Goal: Task Accomplishment & Management: Use online tool/utility

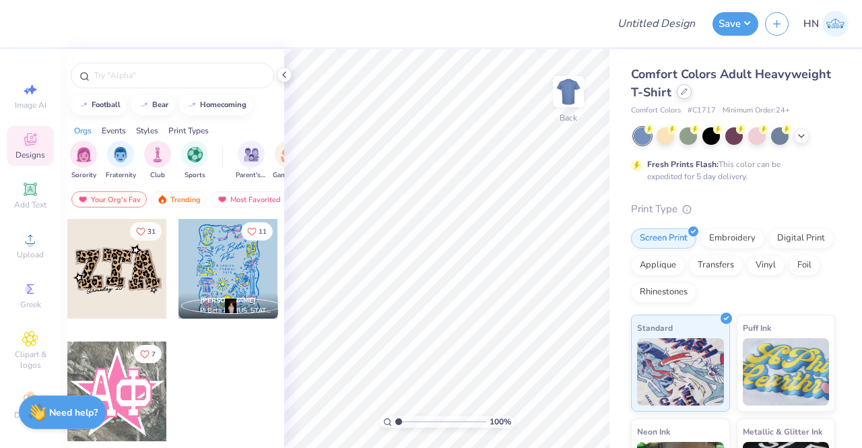
click at [687, 90] on icon at bounding box center [684, 91] width 7 height 7
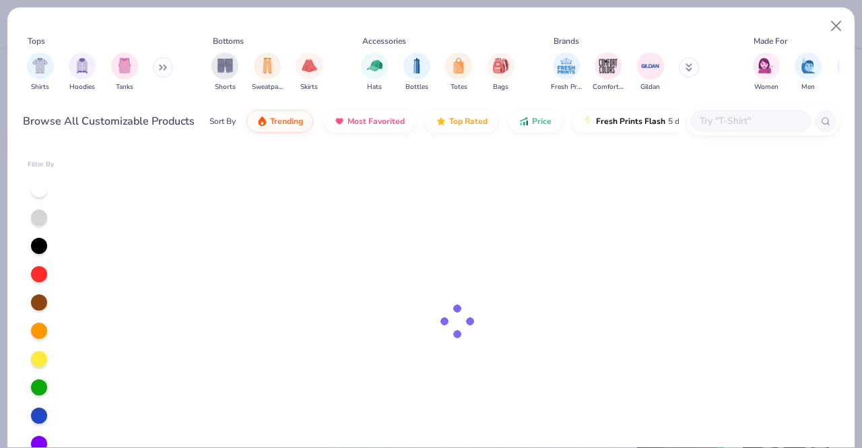
click at [730, 129] on div at bounding box center [750, 121] width 121 height 22
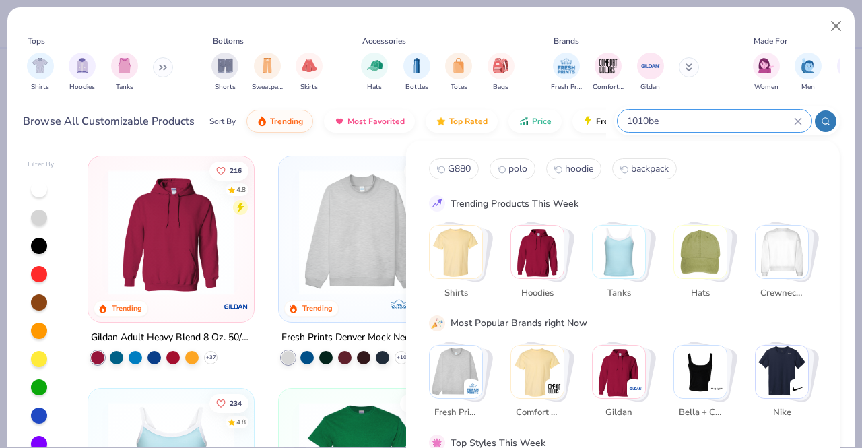
type input "1010be"
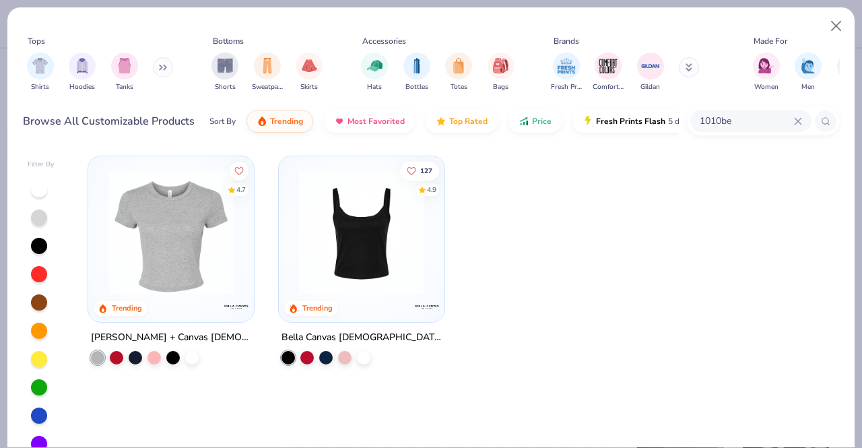
click at [194, 246] on img at bounding box center [171, 232] width 139 height 125
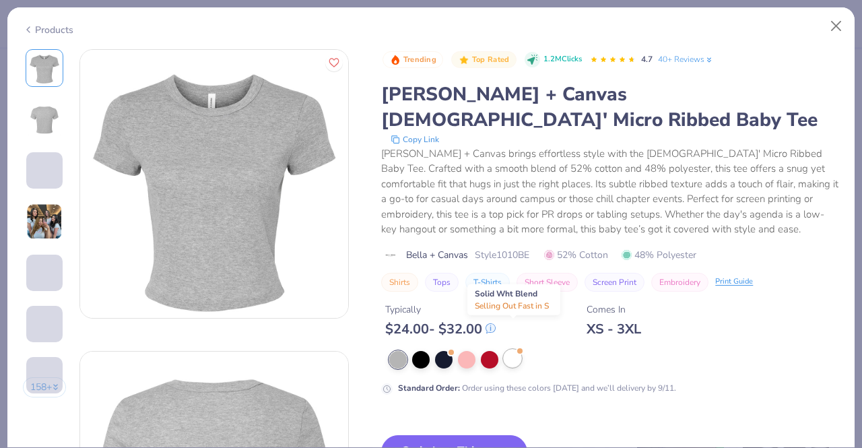
click at [520, 348] on div at bounding box center [519, 350] width 5 height 5
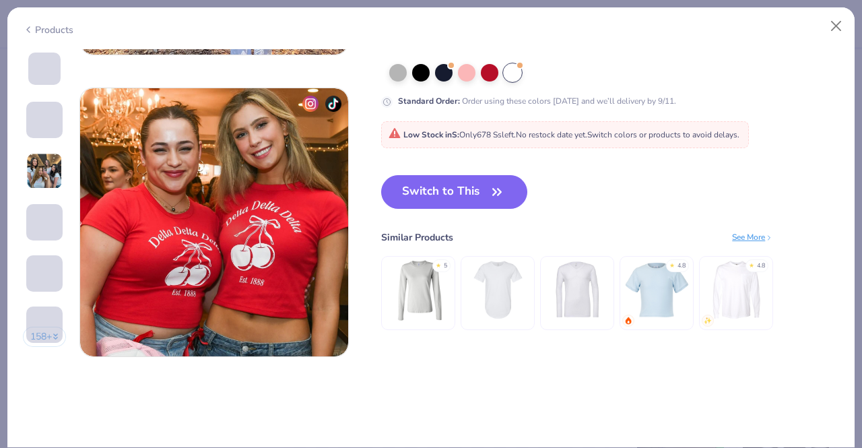
scroll to position [1751, 0]
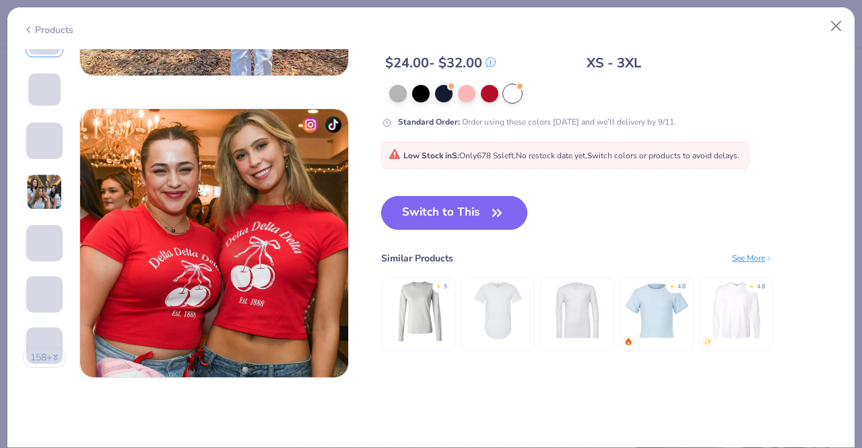
click at [471, 222] on button "Switch to This" at bounding box center [454, 213] width 146 height 34
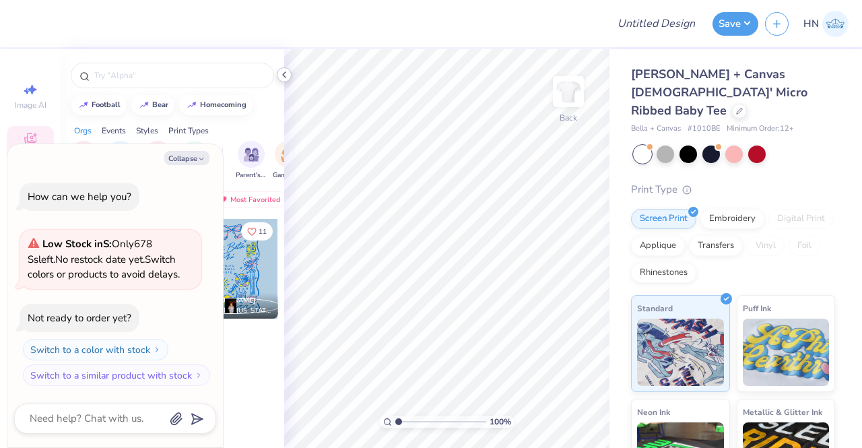
click at [281, 79] on icon at bounding box center [284, 74] width 11 height 11
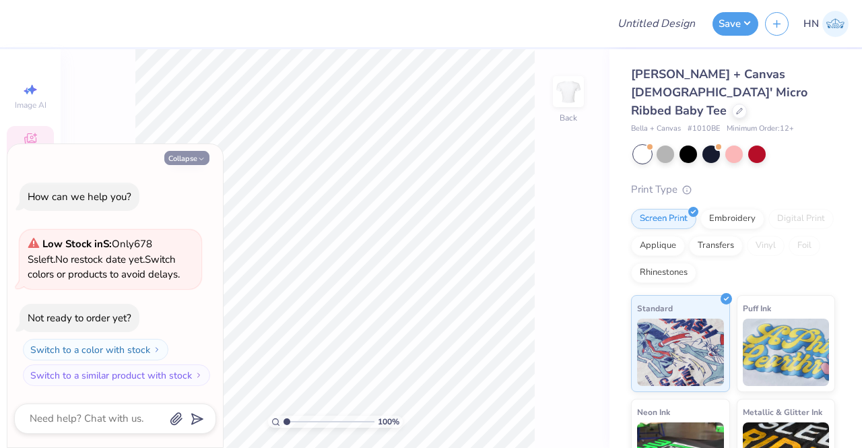
click at [178, 161] on button "Collapse" at bounding box center [186, 158] width 45 height 14
type textarea "x"
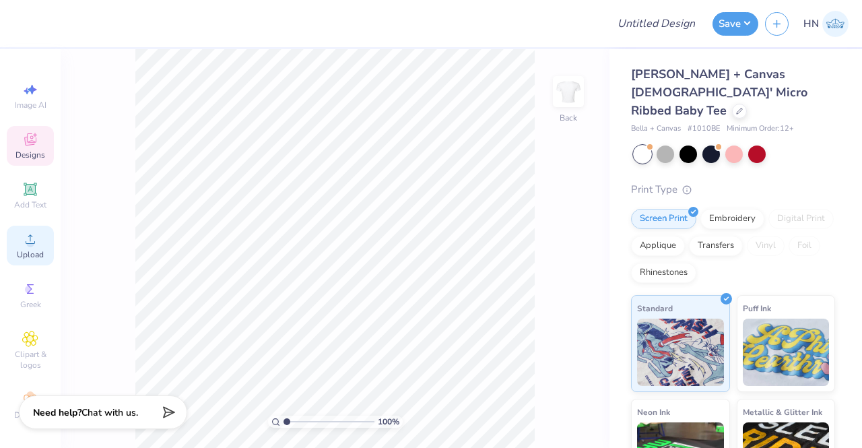
click at [38, 242] on div "Upload" at bounding box center [30, 246] width 47 height 40
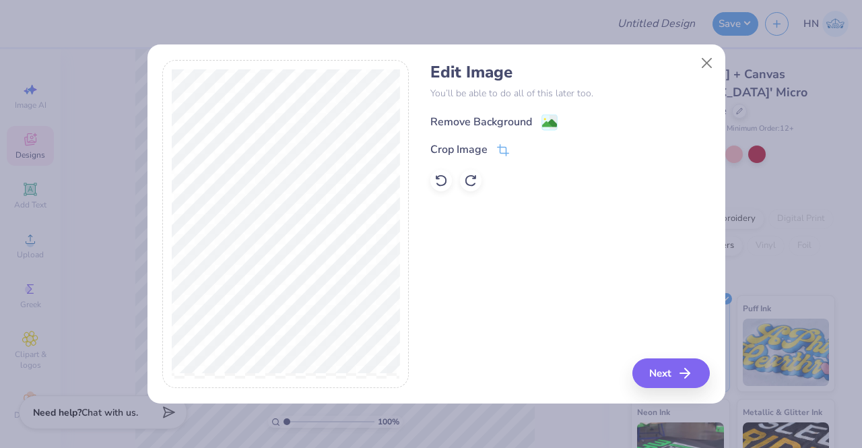
click at [481, 122] on div "Remove Background" at bounding box center [481, 122] width 102 height 16
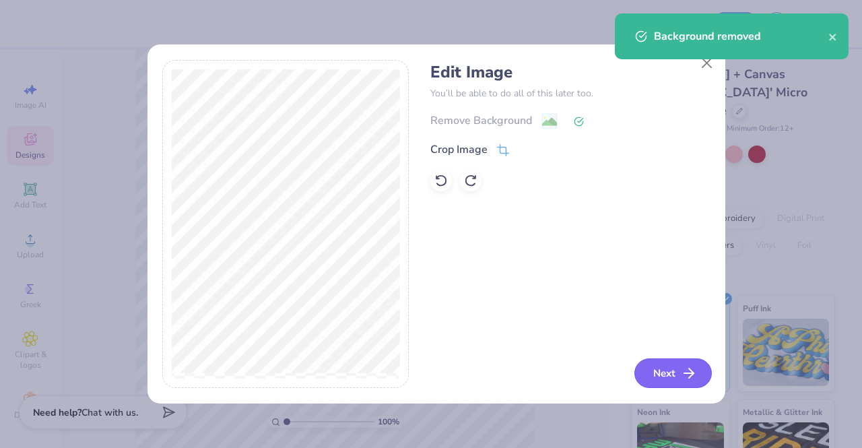
click at [661, 371] on button "Next" at bounding box center [672, 373] width 77 height 30
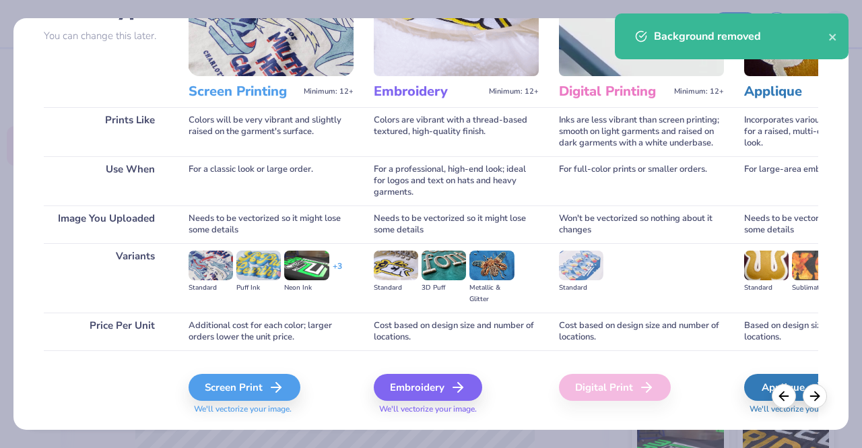
scroll to position [156, 0]
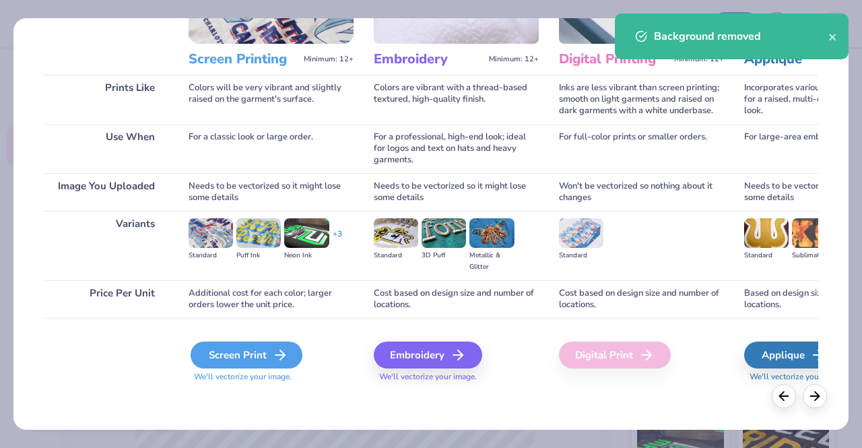
click at [245, 350] on div "Screen Print" at bounding box center [247, 354] width 112 height 27
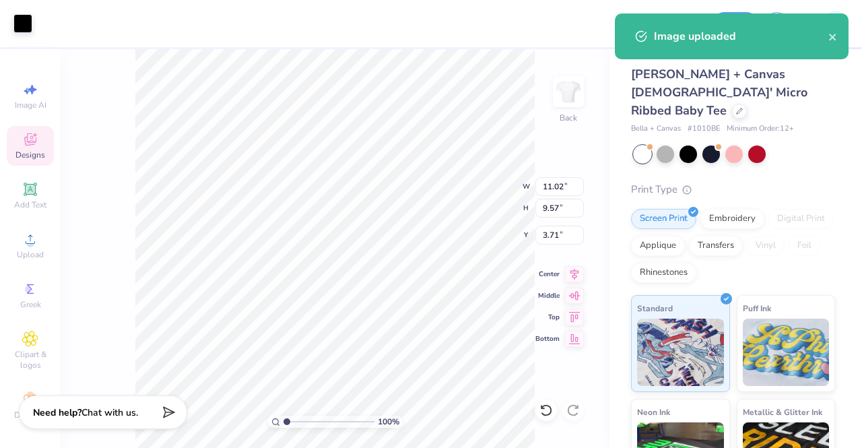
type input "3.00"
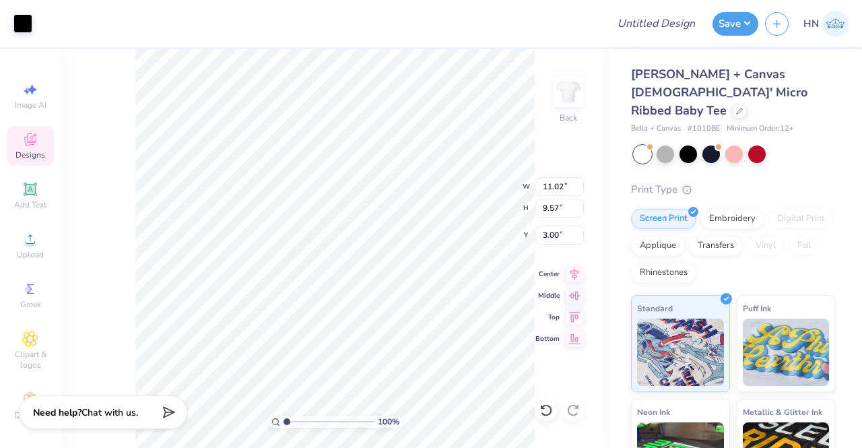
type input "9.17"
type input "7.97"
click at [574, 271] on icon at bounding box center [574, 271] width 9 height 11
type input "8.72"
type input "7.58"
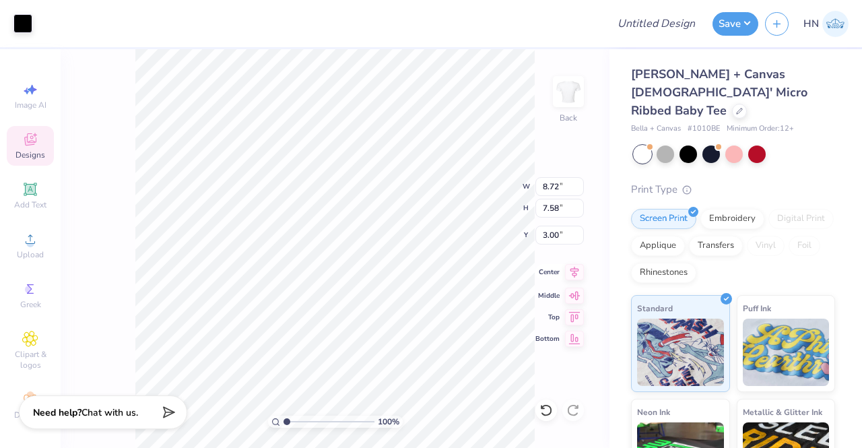
click at [576, 273] on icon at bounding box center [574, 272] width 19 height 16
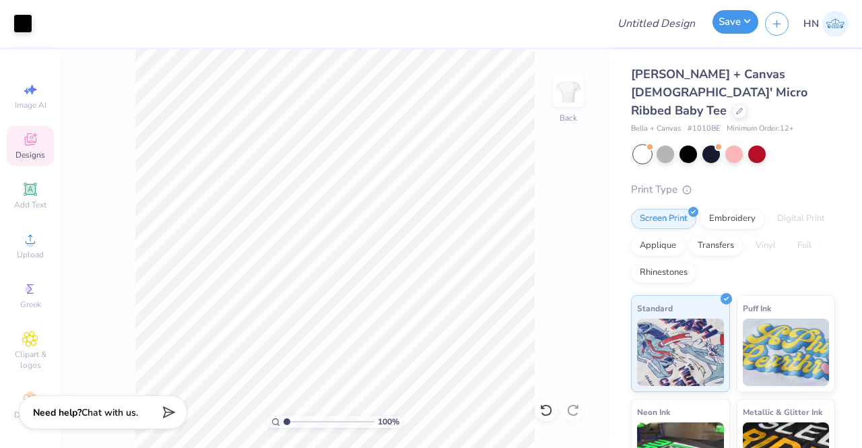
click at [724, 20] on button "Save" at bounding box center [735, 22] width 46 height 24
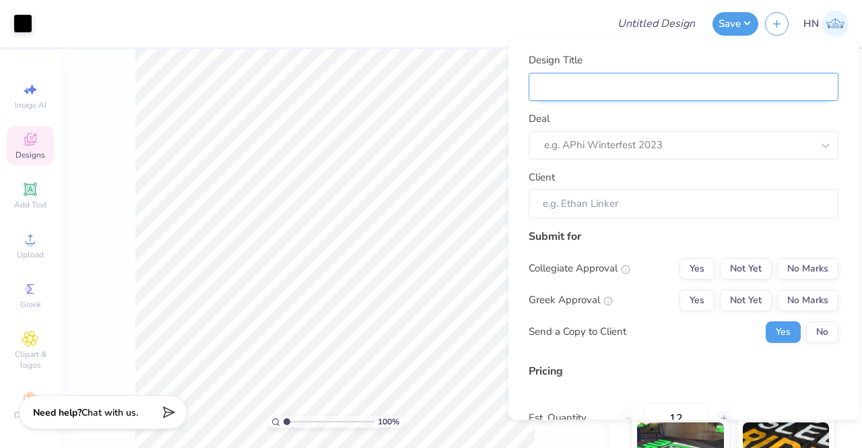
click at [648, 90] on input "Design Title" at bounding box center [684, 87] width 310 height 29
type input "T"
type input "Th"
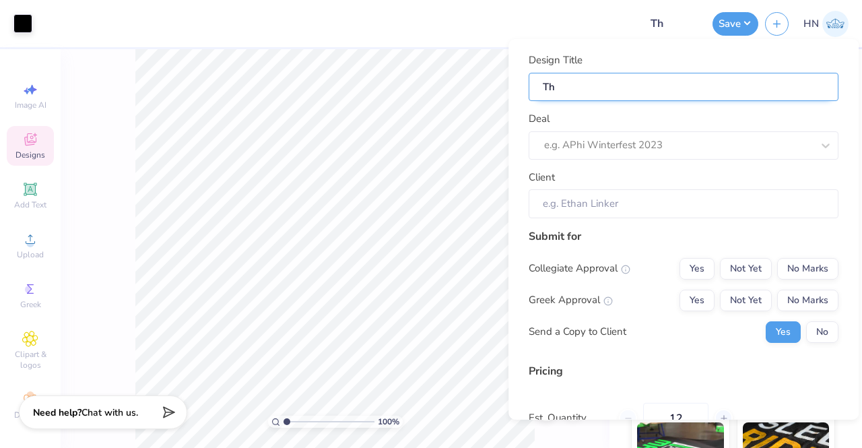
type input "The"
type input "Thet"
type input "Theta"
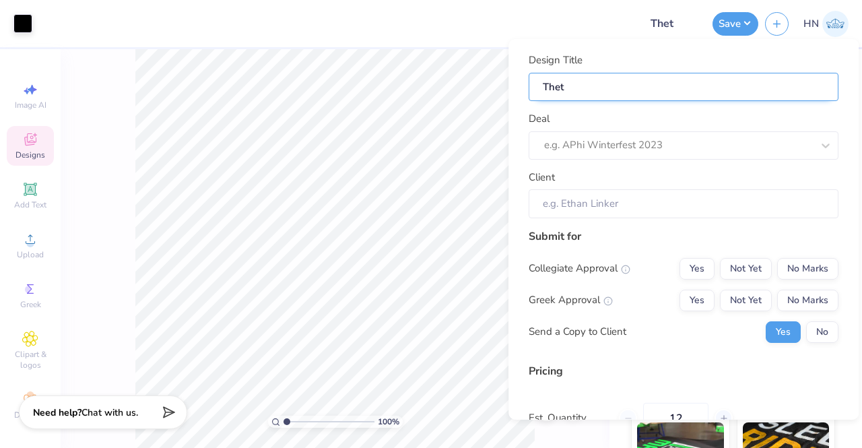
type input "Theta"
type input "Theta P"
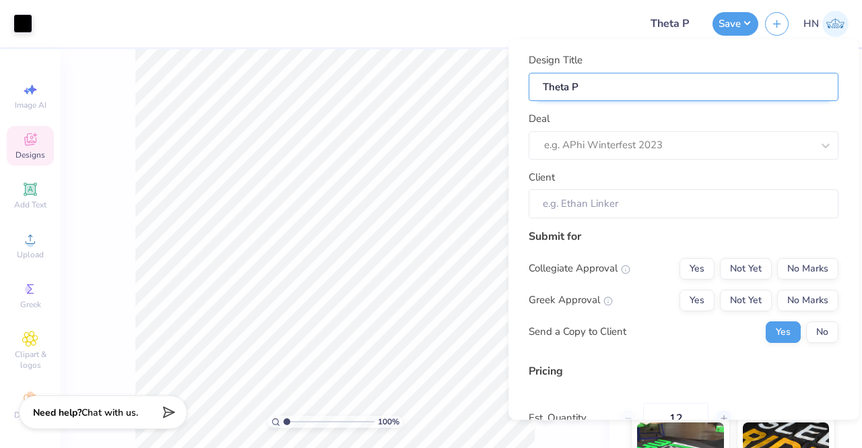
type input "Theta Ph"
type input "Theta Phi"
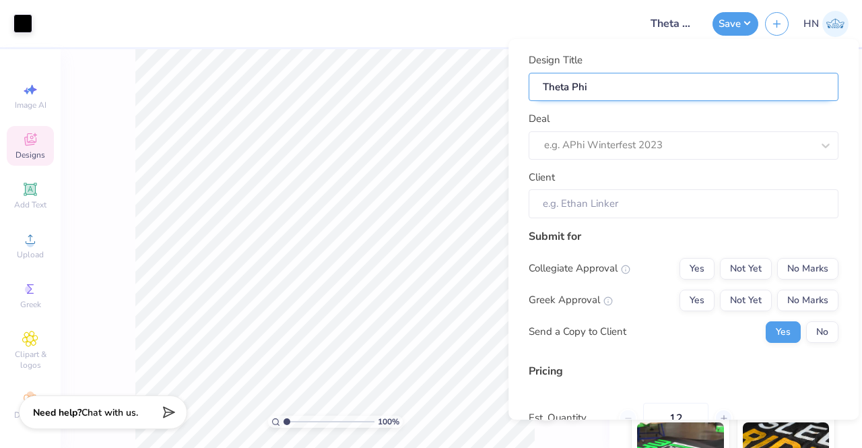
type input "Theta Phi"
type input "Theta Phi A"
type input "Theta Phi Al"
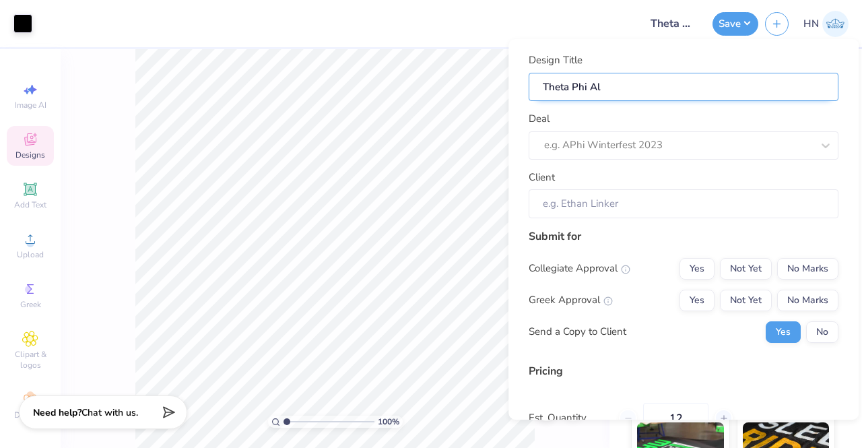
type input "Theta Phi Alp"
type input "Theta Phi Alph"
type input "Theta Phi Alpha"
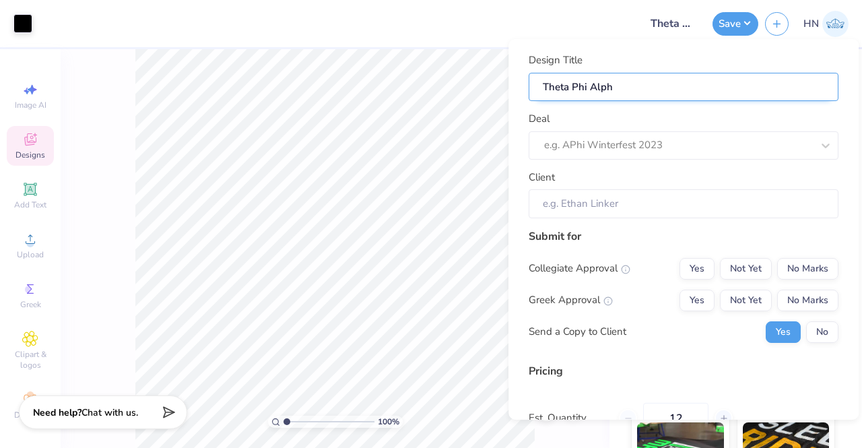
type input "Theta Phi Alpha"
type input "Theta Phi Alpha M"
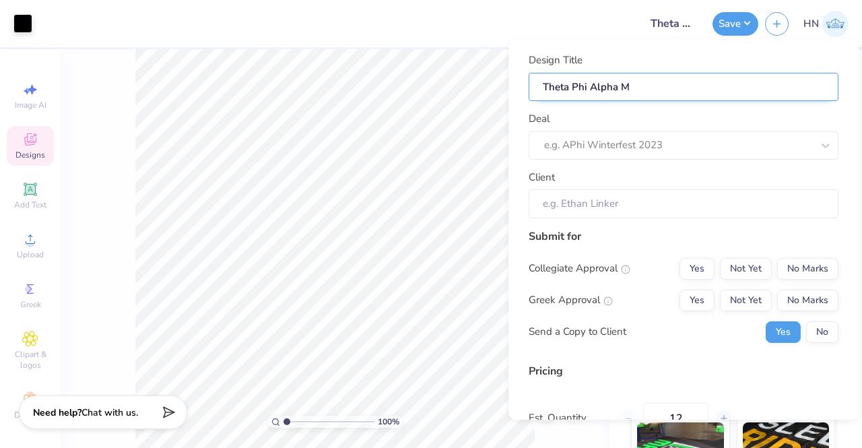
type input "Theta Phi Alpha Me"
type input "Theta Phi Alpha Mer"
type input "Theta Phi Alpha Merc"
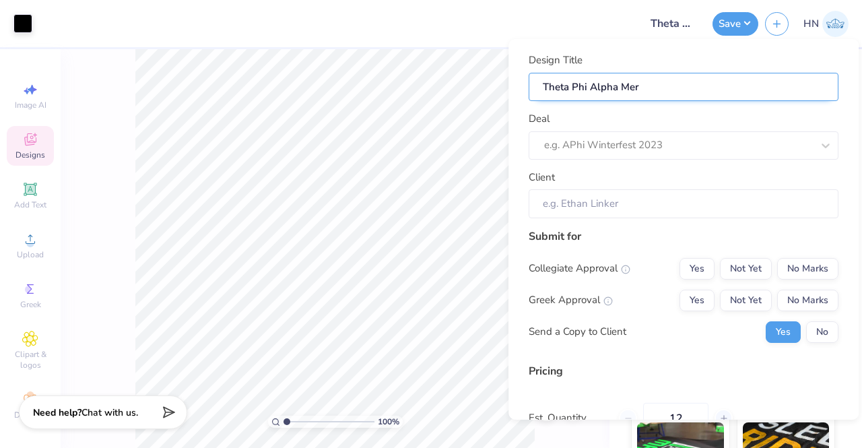
type input "Theta Phi Alpha Merc"
type input "Theta Phi Alpha Merch"
type input "Theta Phi Alpha Merch!"
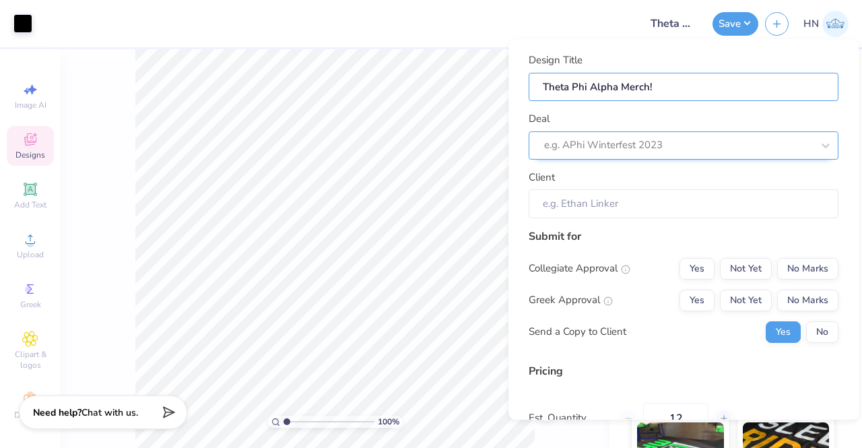
type input "Theta Phi Alpha Merch!"
click at [537, 139] on div "e.g. APhi Winterfest 2023" at bounding box center [684, 145] width 310 height 28
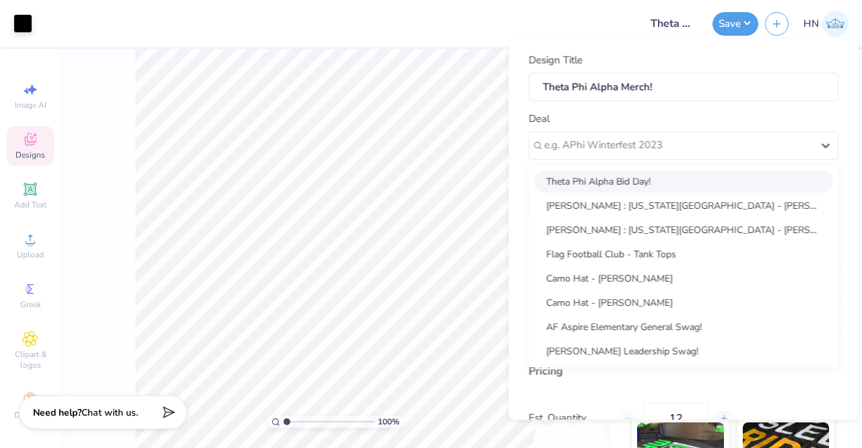
click at [564, 174] on div "Theta Phi Alpha Bid Day!" at bounding box center [683, 181] width 299 height 22
type input "[PERSON_NAME] ."
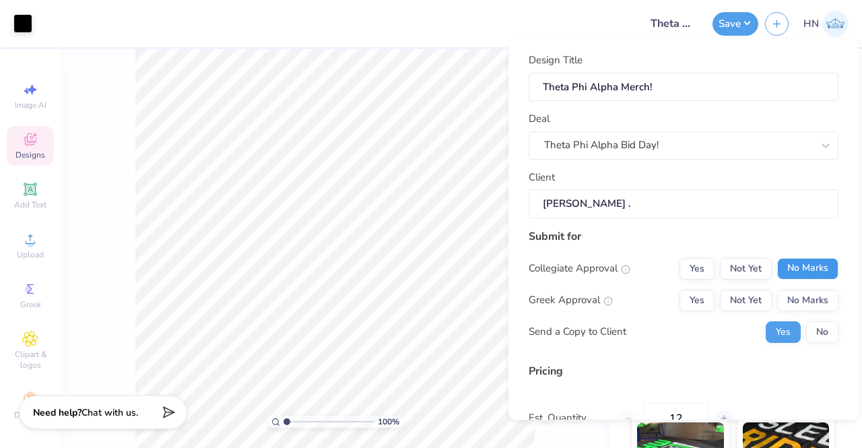
click at [804, 269] on button "No Marks" at bounding box center [807, 269] width 61 height 22
click at [696, 305] on button "Yes" at bounding box center [696, 301] width 35 height 22
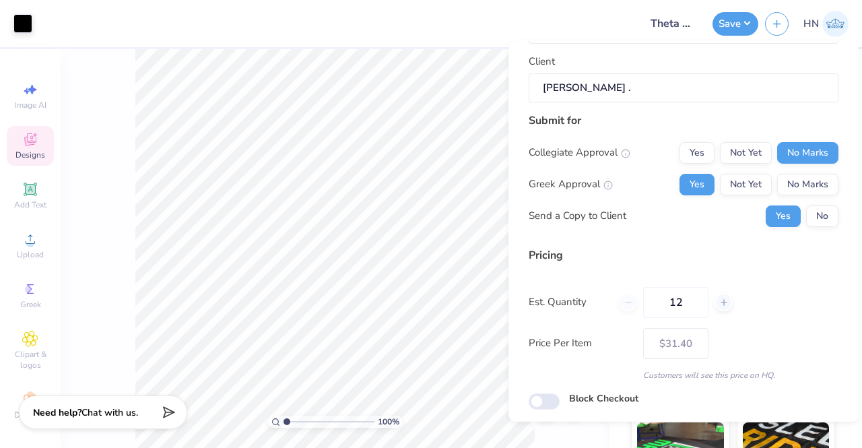
scroll to position [160, 0]
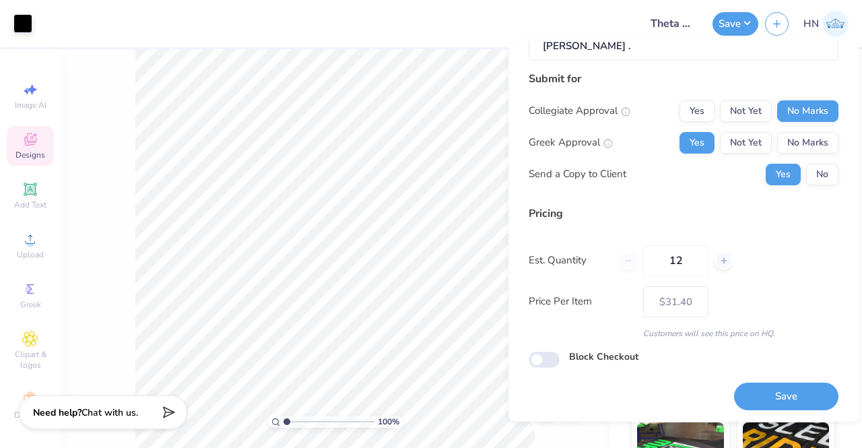
click at [767, 407] on button "Save" at bounding box center [786, 396] width 104 height 28
type input "$31.40"
